Goal: Task Accomplishment & Management: Manage account settings

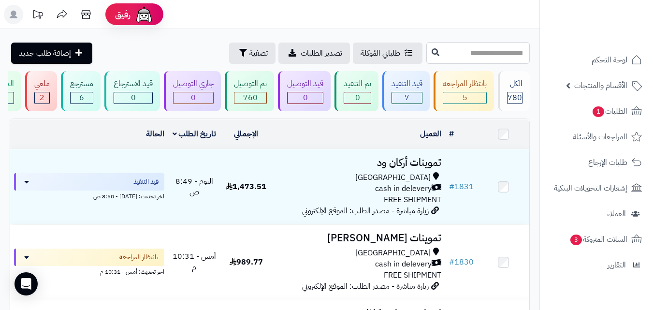
click at [450, 55] on input "text" at bounding box center [477, 53] width 103 height 22
click at [476, 48] on input "text" at bounding box center [477, 53] width 103 height 22
click at [476, 53] on input "text" at bounding box center [477, 53] width 103 height 22
type input "****"
click at [432, 51] on icon at bounding box center [436, 52] width 8 height 8
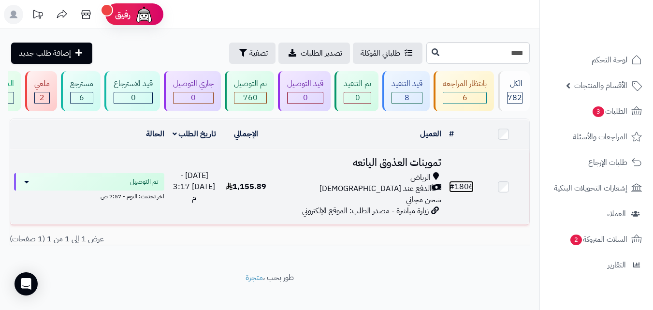
click at [463, 192] on link "# 1806" at bounding box center [461, 187] width 25 height 12
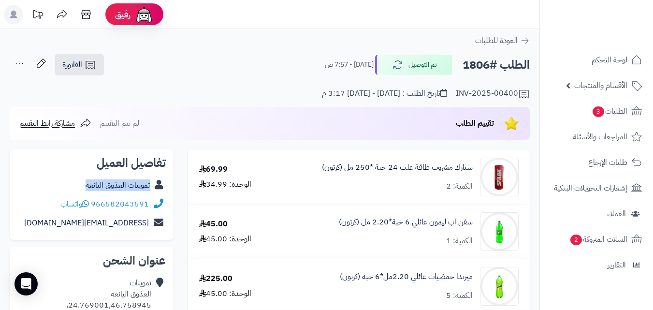
copy div "تموينات العذوق اليانعه"
drag, startPoint x: 79, startPoint y: 182, endPoint x: 160, endPoint y: 191, distance: 81.2
click at [160, 191] on div "تموينات العذوق اليانعه" at bounding box center [91, 185] width 148 height 19
click at [93, 66] on icon at bounding box center [91, 65] width 12 height 12
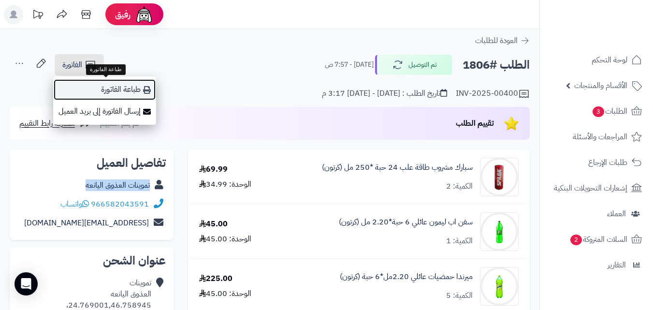
click at [111, 90] on link "طباعة الفاتورة" at bounding box center [104, 90] width 103 height 22
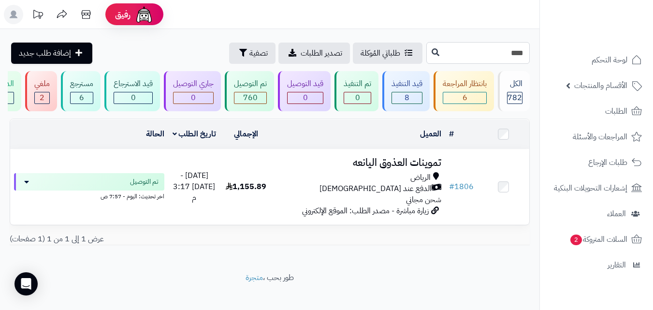
click at [470, 56] on input "****" at bounding box center [477, 53] width 103 height 22
type input "*"
type input "****"
click at [432, 53] on icon at bounding box center [436, 52] width 8 height 8
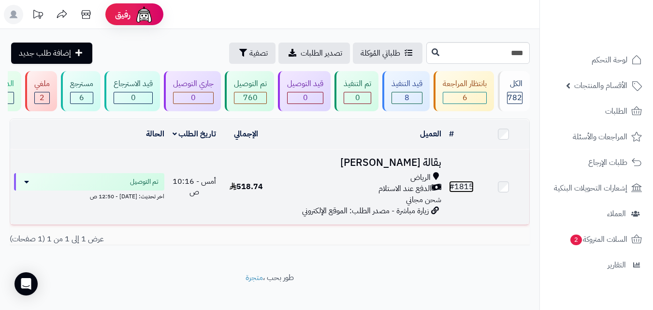
click at [459, 192] on link "# 1815" at bounding box center [461, 187] width 25 height 12
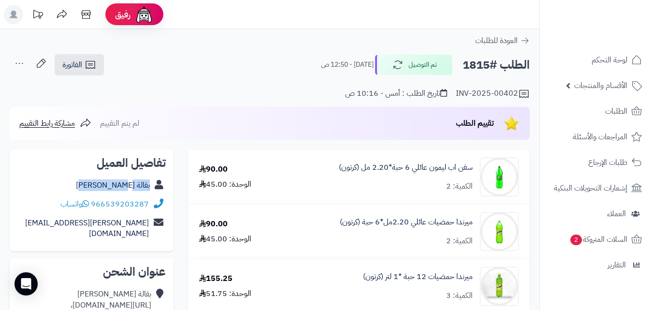
copy div "بقالة [PERSON_NAME]"
drag, startPoint x: 93, startPoint y: 188, endPoint x: 123, endPoint y: 135, distance: 60.8
click at [157, 189] on div "بقالة يحيى البشى" at bounding box center [91, 185] width 148 height 19
drag, startPoint x: 84, startPoint y: 66, endPoint x: 95, endPoint y: 73, distance: 13.0
click at [85, 66] on link "الفاتورة" at bounding box center [79, 64] width 49 height 21
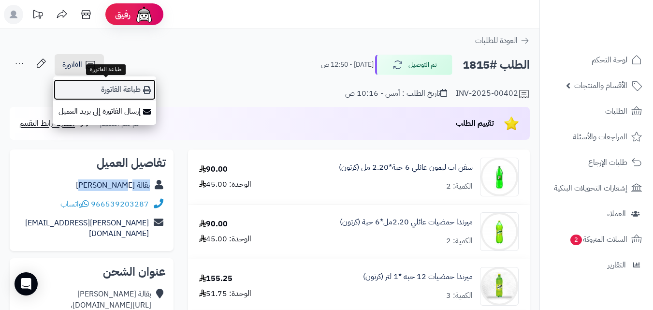
click at [115, 89] on link "طباعة الفاتورة" at bounding box center [104, 90] width 103 height 22
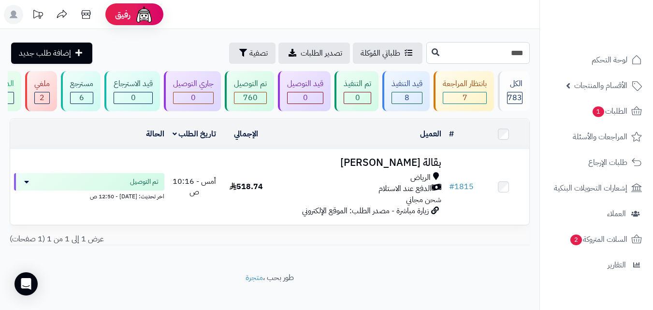
click at [455, 56] on input "****" at bounding box center [477, 53] width 103 height 22
type input "*"
type input "****"
click at [432, 53] on icon at bounding box center [436, 52] width 8 height 8
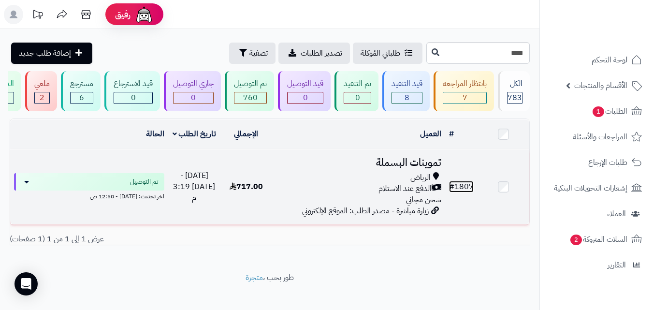
click at [464, 192] on link "# 1807" at bounding box center [461, 187] width 25 height 12
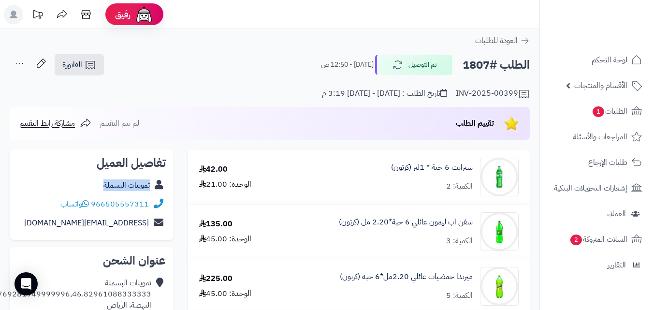
copy div "تموينات البسملة"
drag, startPoint x: 97, startPoint y: 187, endPoint x: 158, endPoint y: 190, distance: 61.0
click at [158, 190] on div "تموينات البسملة" at bounding box center [91, 185] width 148 height 19
click at [83, 64] on link "الفاتورة" at bounding box center [79, 64] width 49 height 21
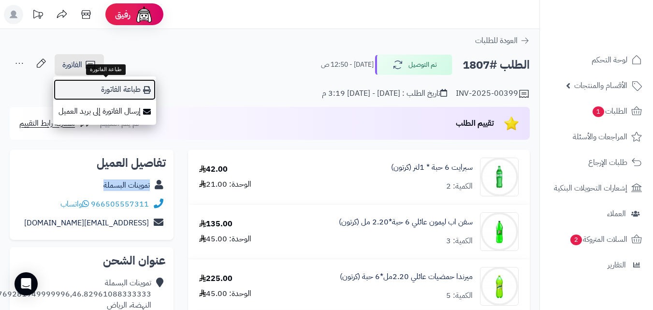
click at [122, 91] on link "طباعة الفاتورة" at bounding box center [104, 90] width 103 height 22
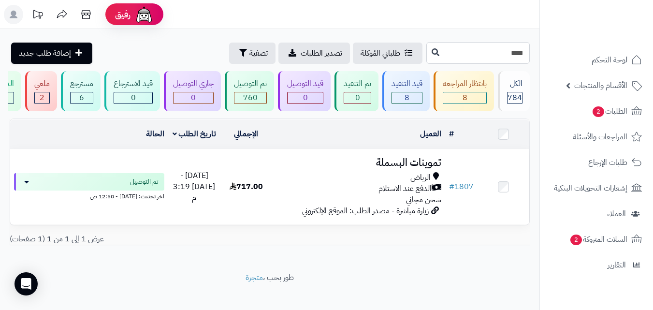
click at [498, 60] on input "****" at bounding box center [477, 53] width 103 height 22
type input "*"
type input "****"
click at [432, 50] on icon at bounding box center [436, 52] width 8 height 8
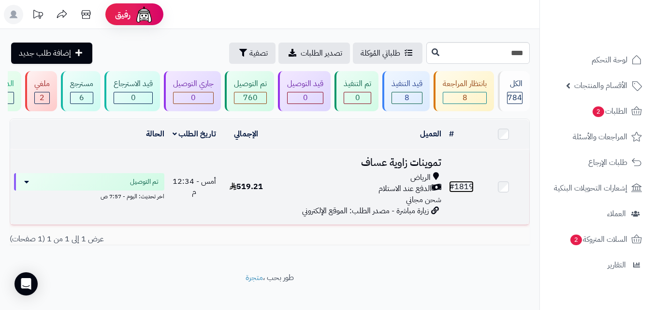
click at [464, 192] on link "# 1819" at bounding box center [461, 187] width 25 height 12
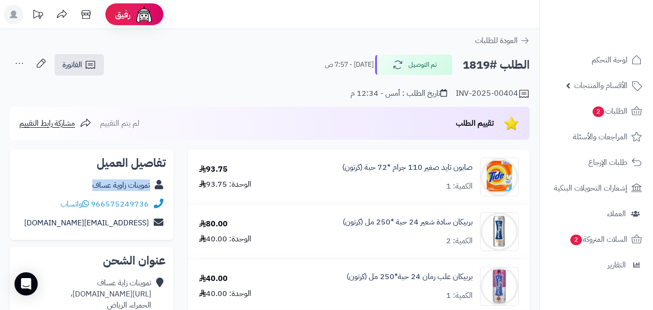
copy div "تموينات زاوية عساف"
drag, startPoint x: 88, startPoint y: 183, endPoint x: 164, endPoint y: 186, distance: 76.5
click at [164, 186] on div "تموينات زاوية عساف" at bounding box center [91, 185] width 148 height 19
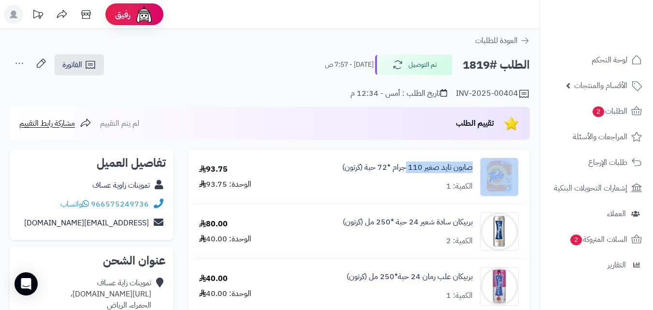
copy div "صابون تايد صغير 110"
drag, startPoint x: 472, startPoint y: 167, endPoint x: 404, endPoint y: 9, distance: 171.7
click at [408, 177] on div "صابون تايد صغير 110 جرام *72 حبة (كرتون) الكمية: 1" at bounding box center [405, 177] width 241 height 39
click at [88, 65] on icon at bounding box center [91, 65] width 12 height 12
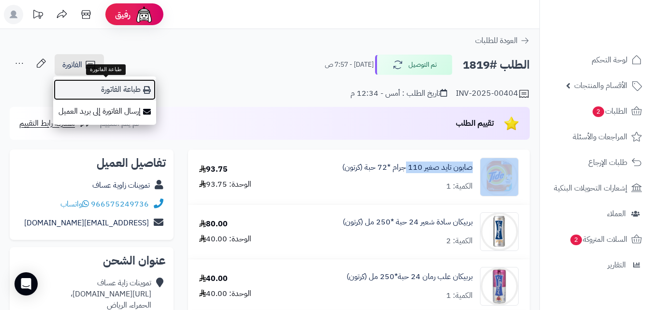
click at [136, 87] on link "طباعة الفاتورة" at bounding box center [104, 90] width 103 height 22
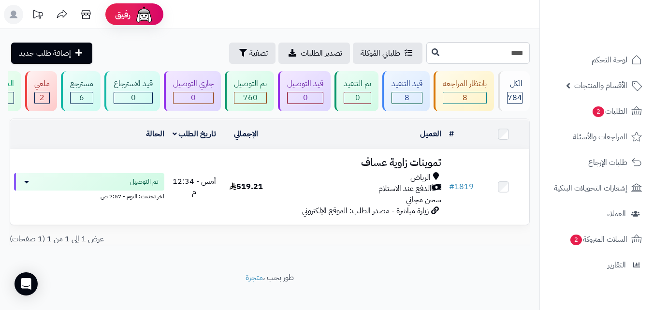
click at [479, 33] on div "**********" at bounding box center [270, 150] width 540 height 243
click at [479, 45] on input "****" at bounding box center [477, 53] width 103 height 22
type input "*"
type input "****"
click at [432, 54] on icon at bounding box center [436, 52] width 8 height 8
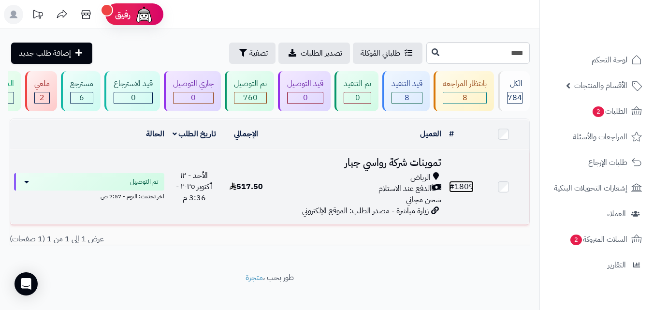
click at [468, 192] on link "# 1809" at bounding box center [461, 187] width 25 height 12
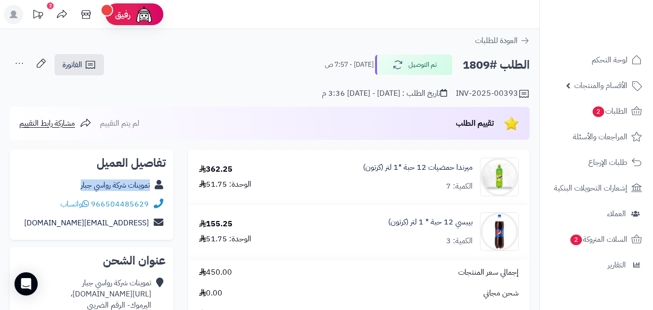
copy div "تموينات شركة رواسي جبار"
drag, startPoint x: 70, startPoint y: 185, endPoint x: 152, endPoint y: 192, distance: 82.5
click at [152, 192] on div "تموينات شركة رواسي جبار" at bounding box center [91, 185] width 148 height 19
click at [75, 65] on span "الفاتورة" at bounding box center [72, 65] width 20 height 12
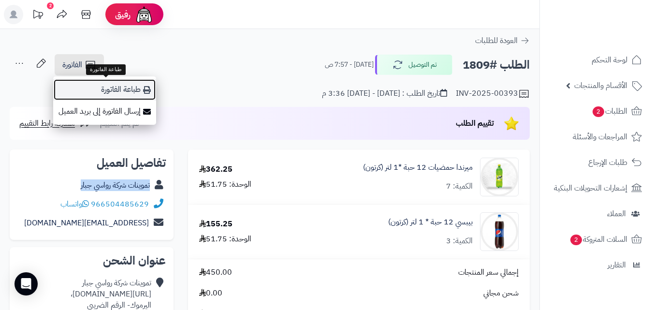
click at [109, 93] on link "طباعة الفاتورة" at bounding box center [104, 90] width 103 height 22
